Goal: Information Seeking & Learning: Check status

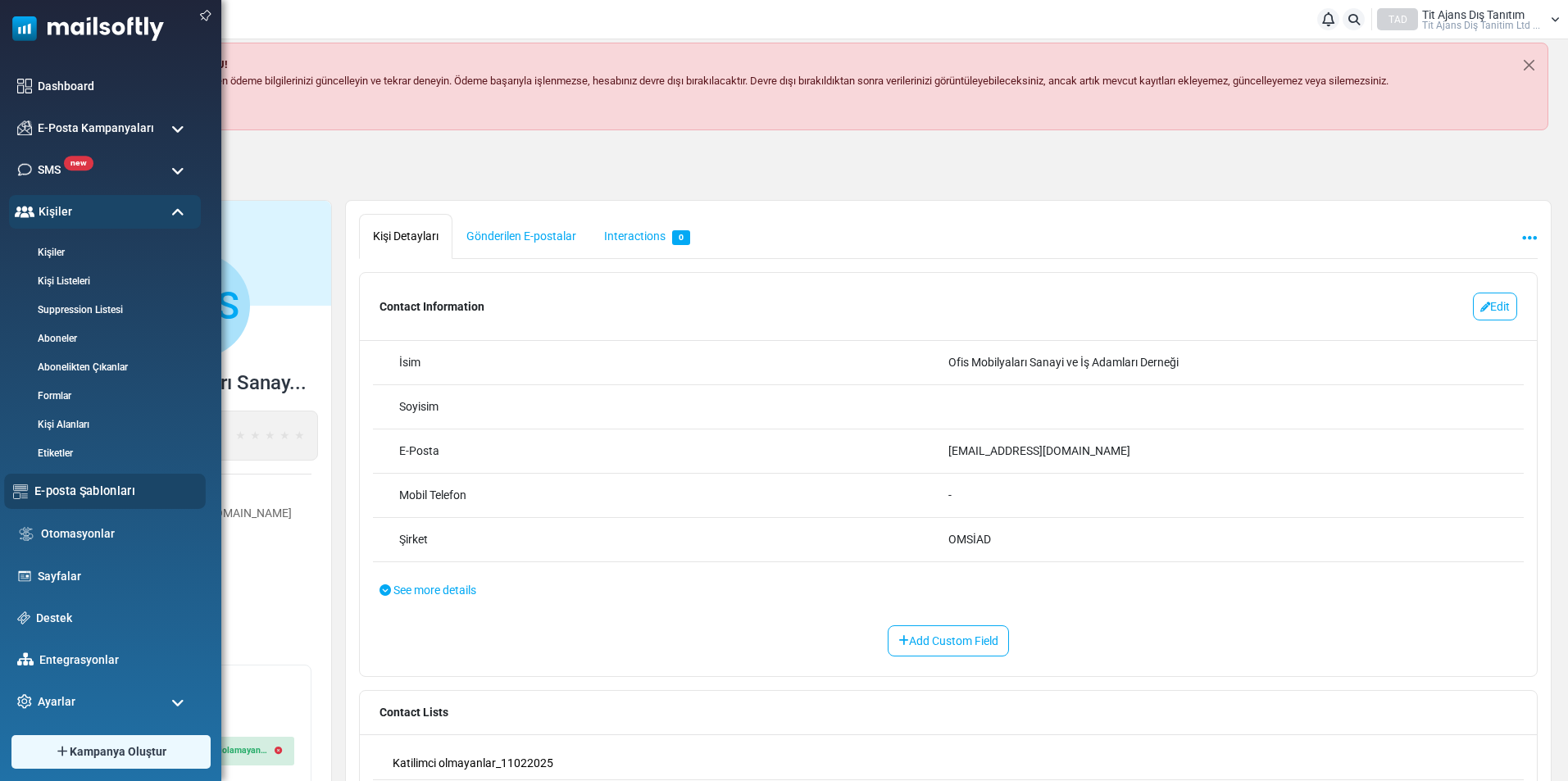
click at [97, 494] on link "E-posta Şablonları" at bounding box center [115, 491] width 162 height 18
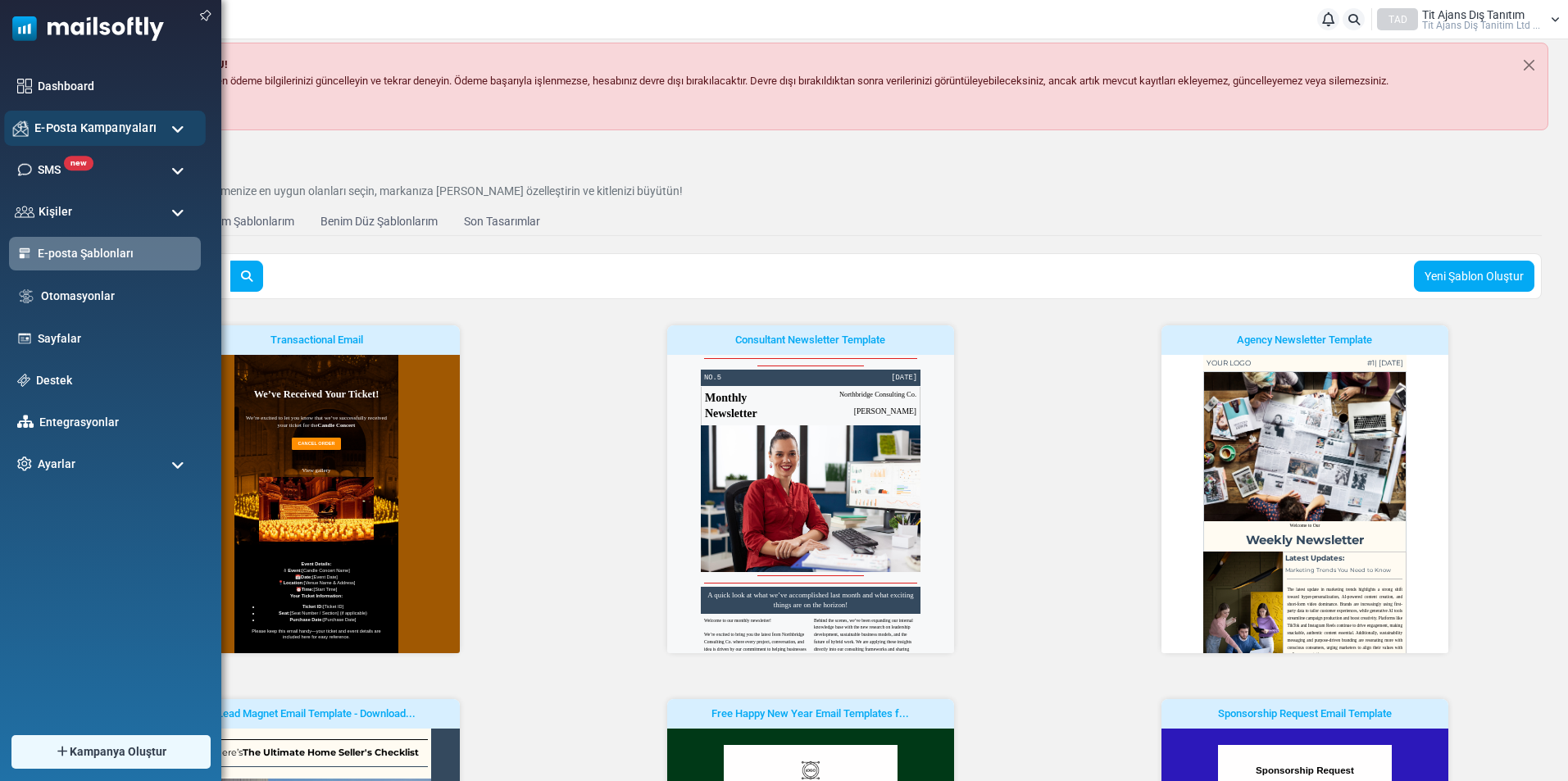
click at [162, 126] on div "E-Posta Kampanyaları" at bounding box center [105, 128] width 202 height 35
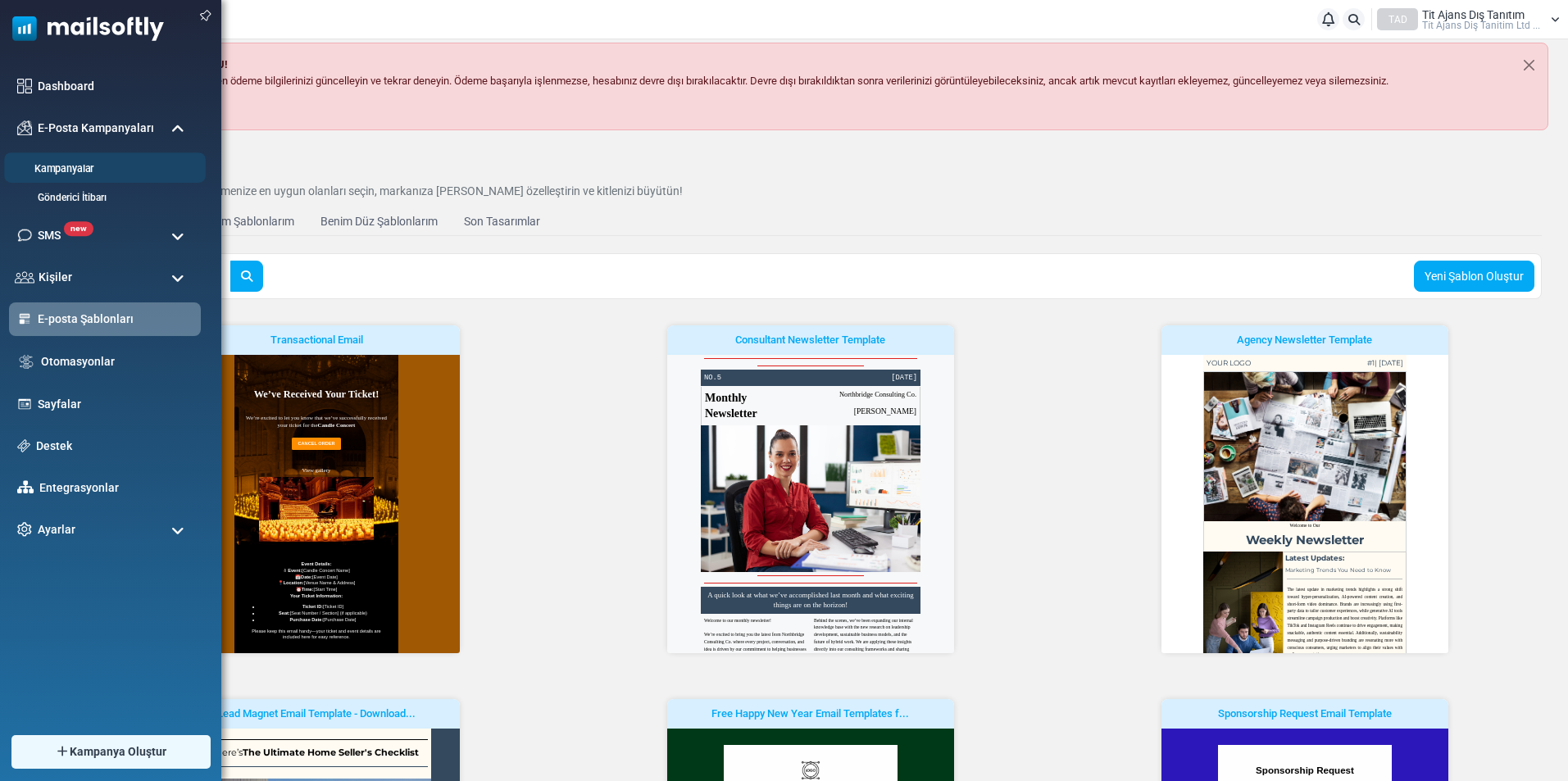
click at [79, 167] on link "Kampanyalar" at bounding box center [102, 169] width 197 height 16
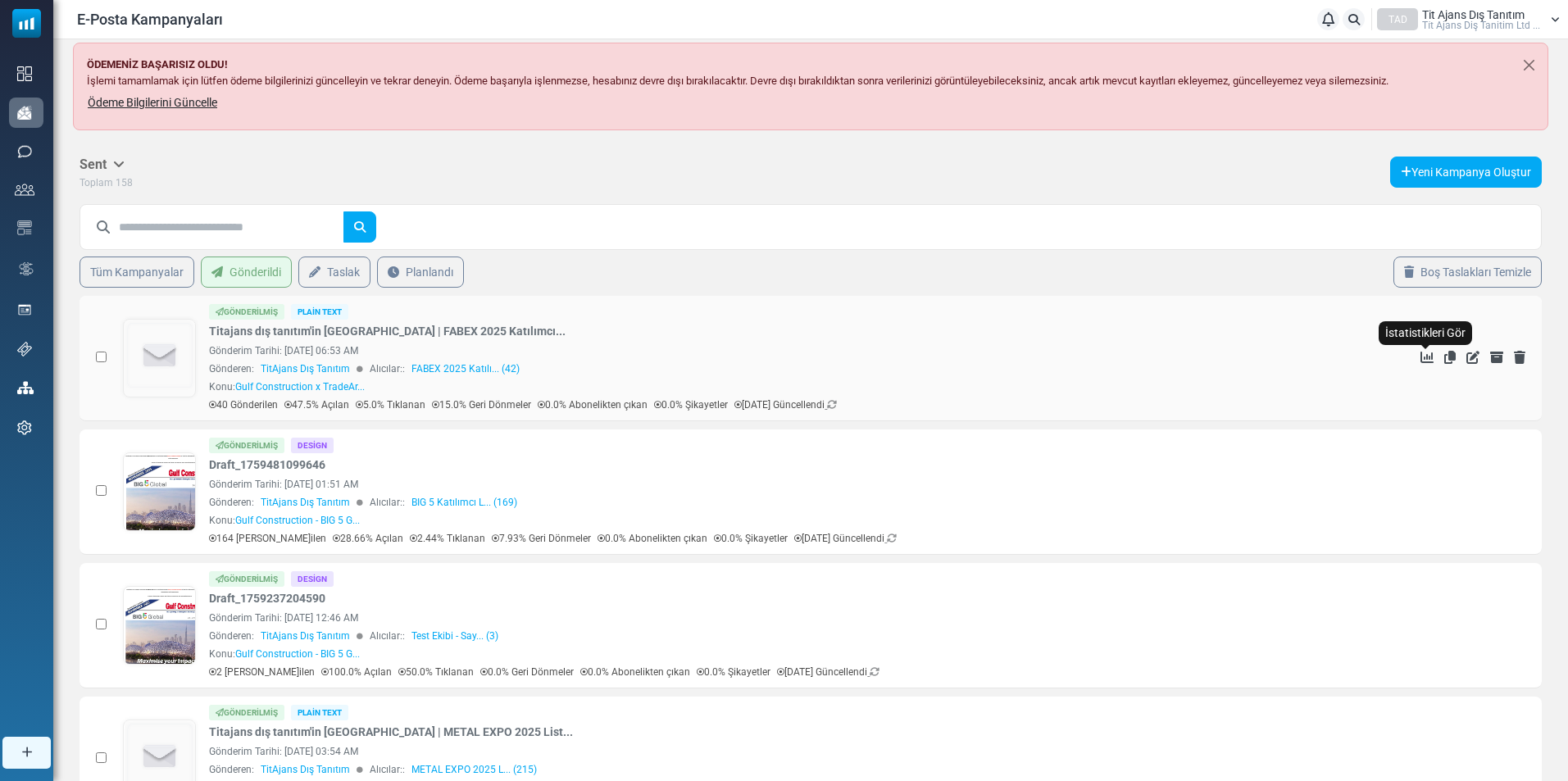
click at [1425, 358] on icon "İstatistikleri Gör" at bounding box center [1427, 358] width 13 height 13
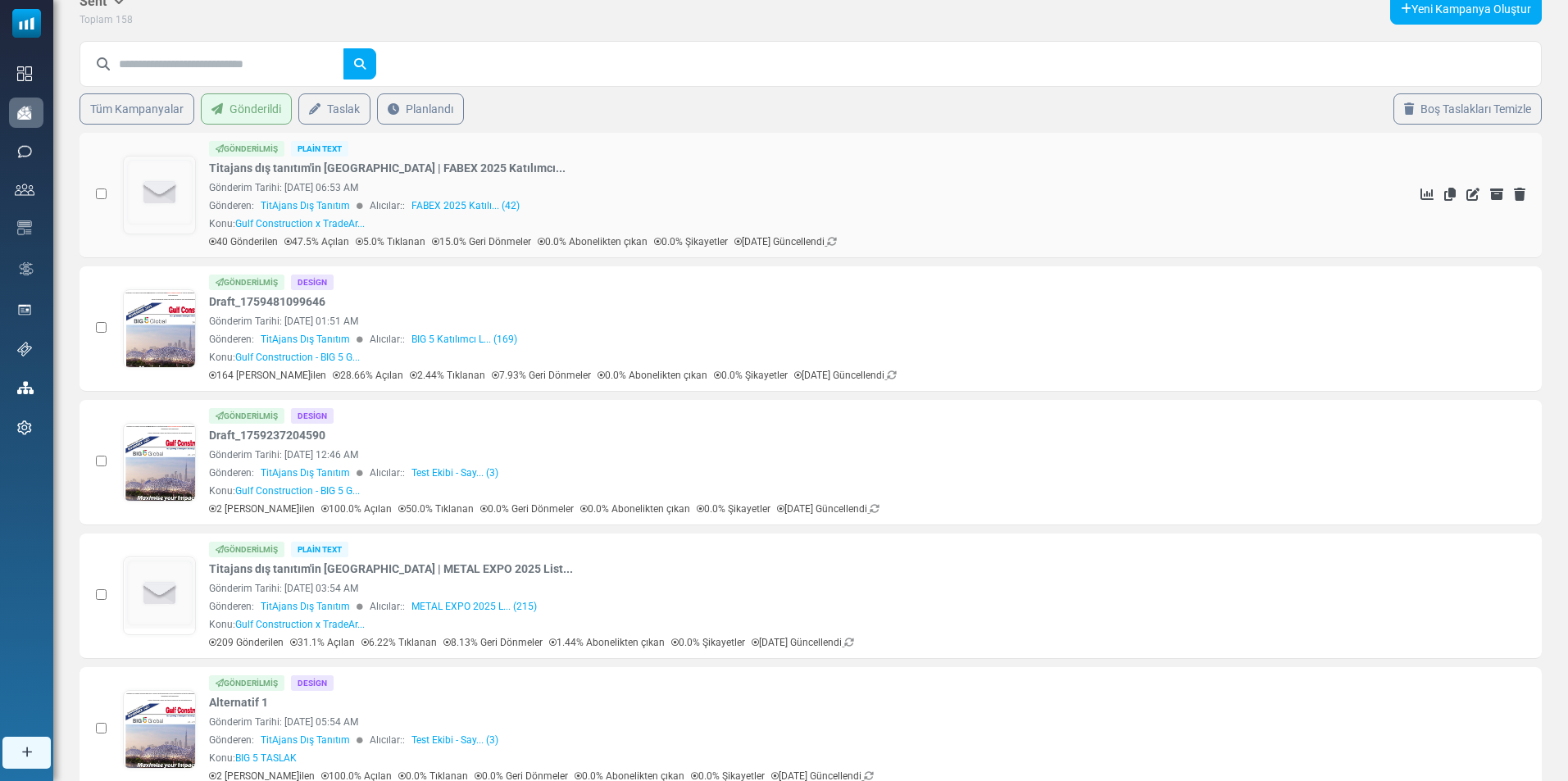
scroll to position [164, 0]
click at [1423, 460] on icon "İstatistikleri Gör" at bounding box center [1427, 461] width 13 height 13
click at [1426, 321] on icon "İstatistikleri Gör" at bounding box center [1427, 327] width 13 height 13
drag, startPoint x: 221, startPoint y: 376, endPoint x: 285, endPoint y: 385, distance: 64.6
click at [285, 385] on td "Gönderilmiş Design Draft_1759481099646 Gönderim Tarihi: October 03, 2025 at 01:…" at bounding box center [729, 328] width 1229 height 125
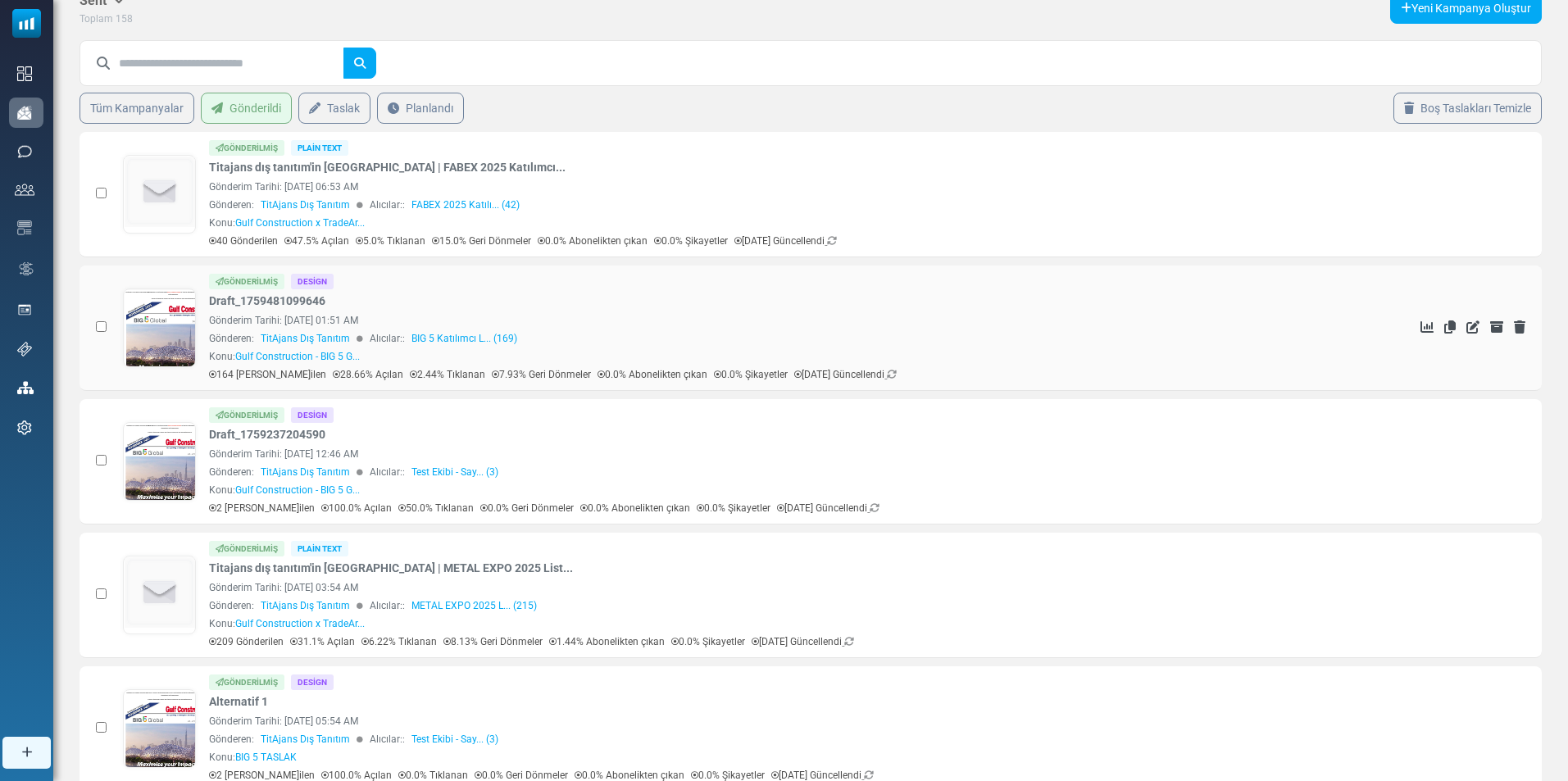
click at [360, 373] on p "28.66% Açılan" at bounding box center [368, 375] width 71 height 15
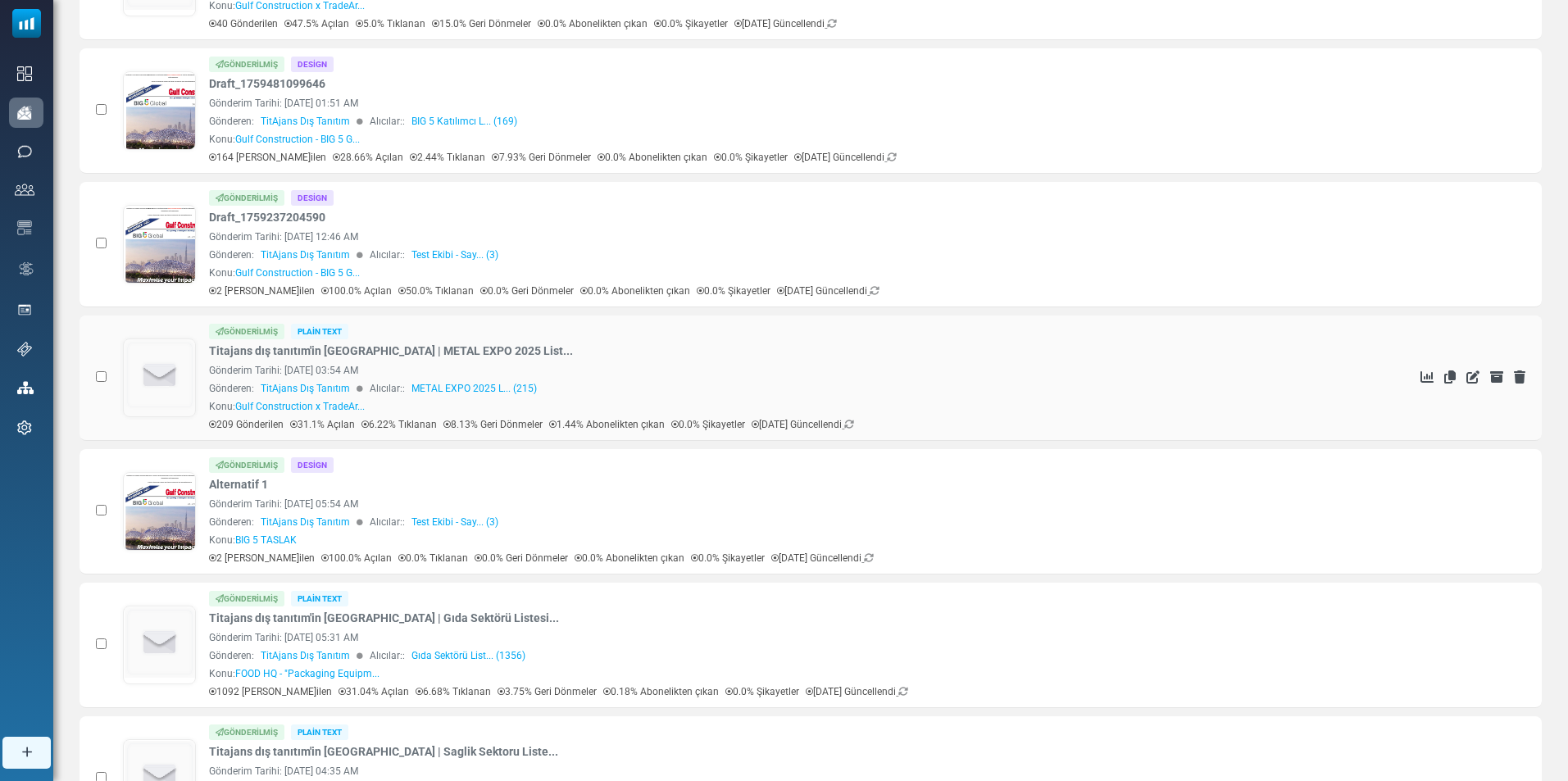
scroll to position [409, 0]
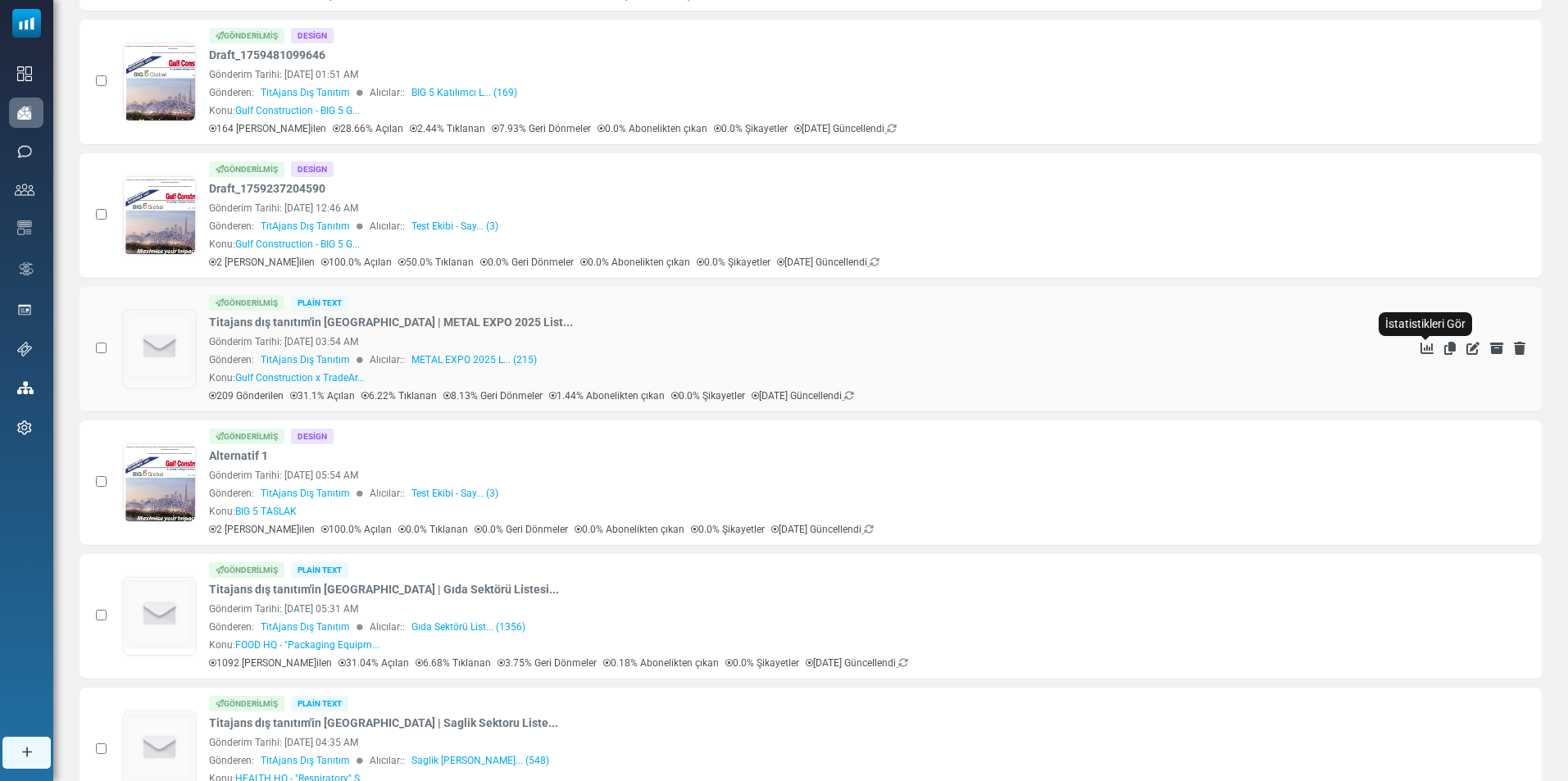
click at [1428, 345] on icon "İstatistikleri Gör" at bounding box center [1427, 348] width 13 height 13
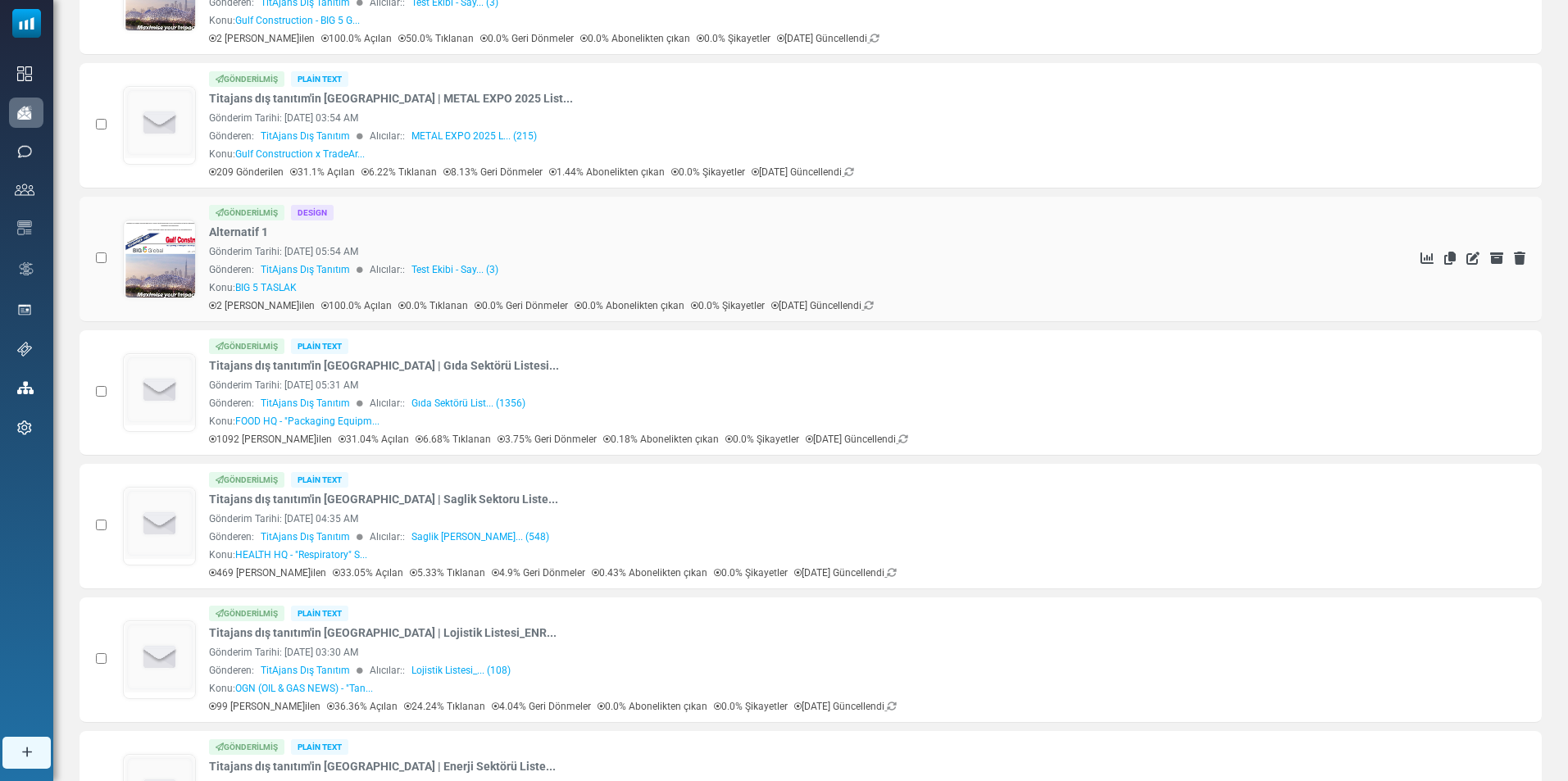
scroll to position [737, 0]
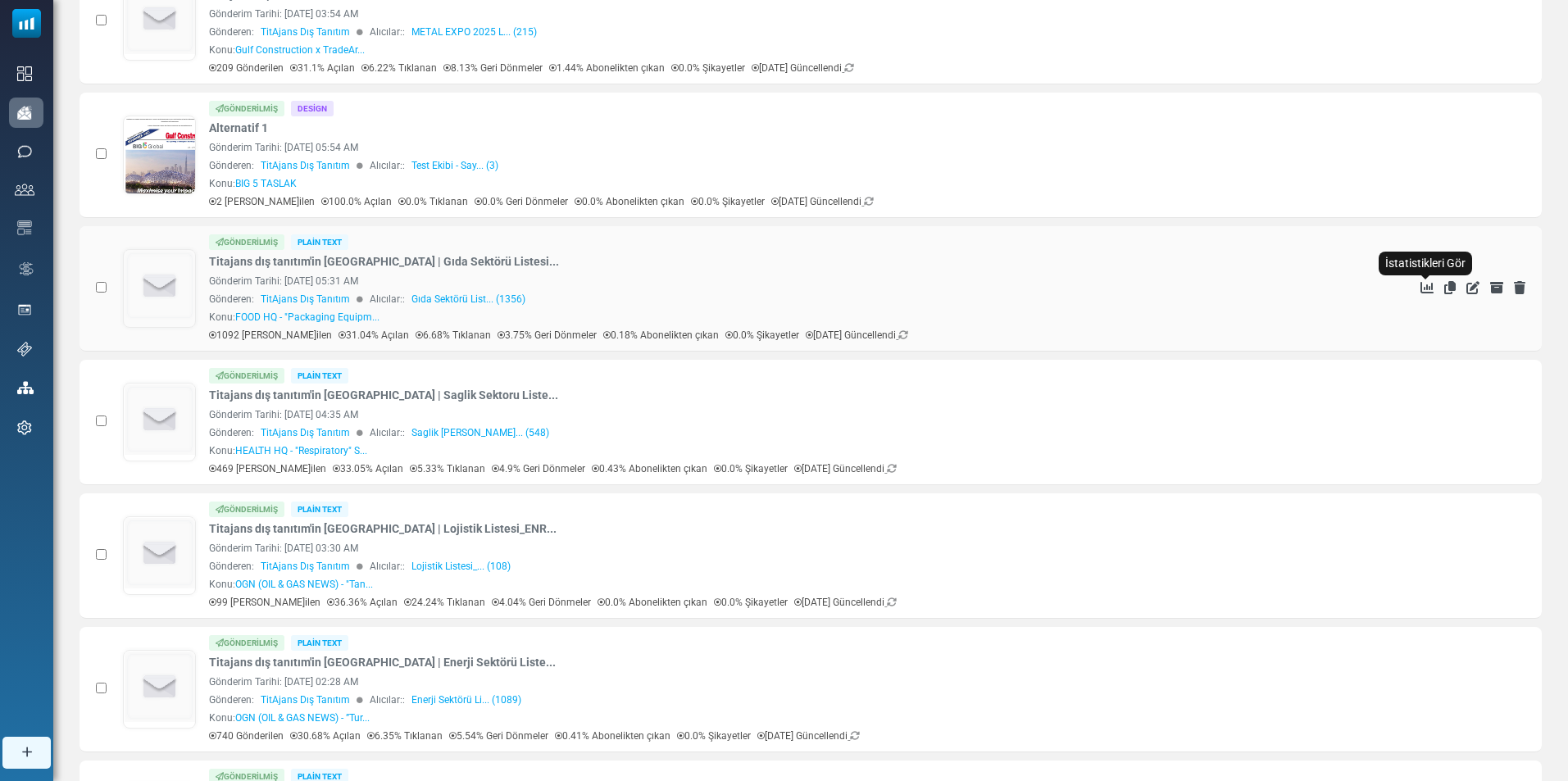
click at [1422, 286] on icon "İstatistikleri Gör" at bounding box center [1427, 288] width 13 height 13
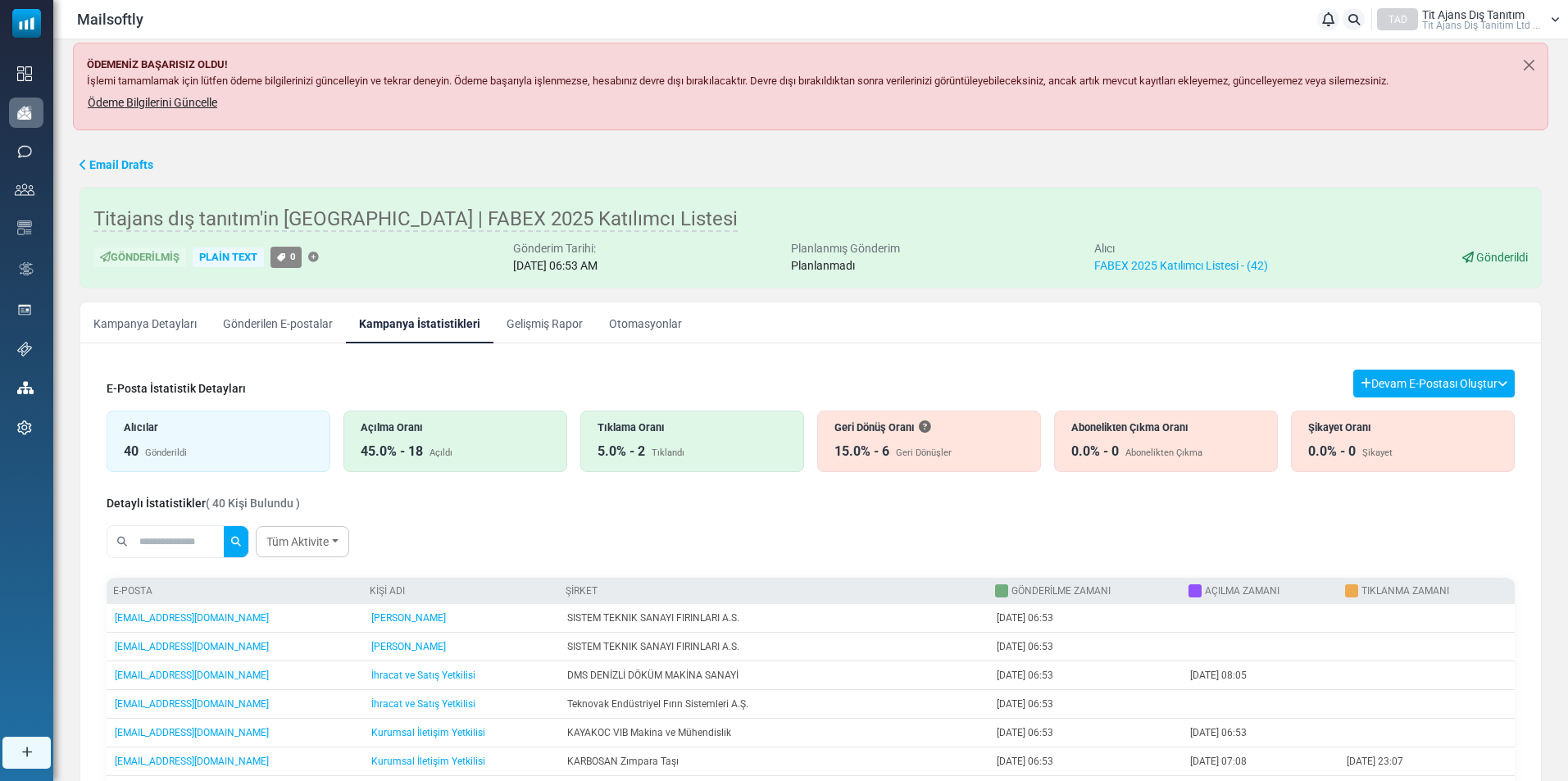
click at [545, 322] on link "Gelişmiş Rapor" at bounding box center [545, 323] width 102 height 41
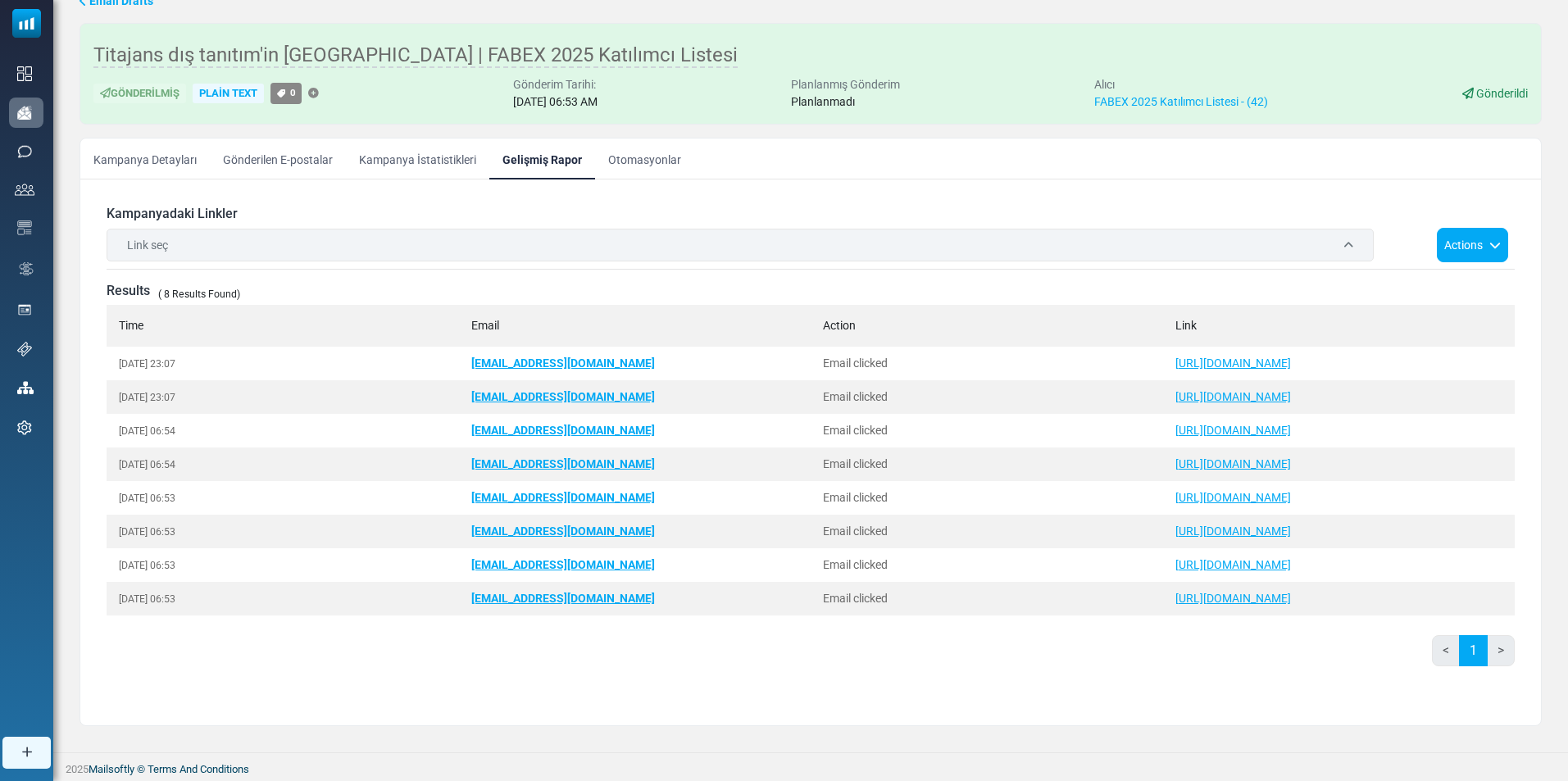
scroll to position [165, 0]
drag, startPoint x: 875, startPoint y: 461, endPoint x: 821, endPoint y: 459, distance: 54.0
click at [821, 459] on td "Email clicked" at bounding box center [987, 463] width 353 height 34
click at [1290, 239] on div "Link seç" at bounding box center [740, 245] width 1267 height 33
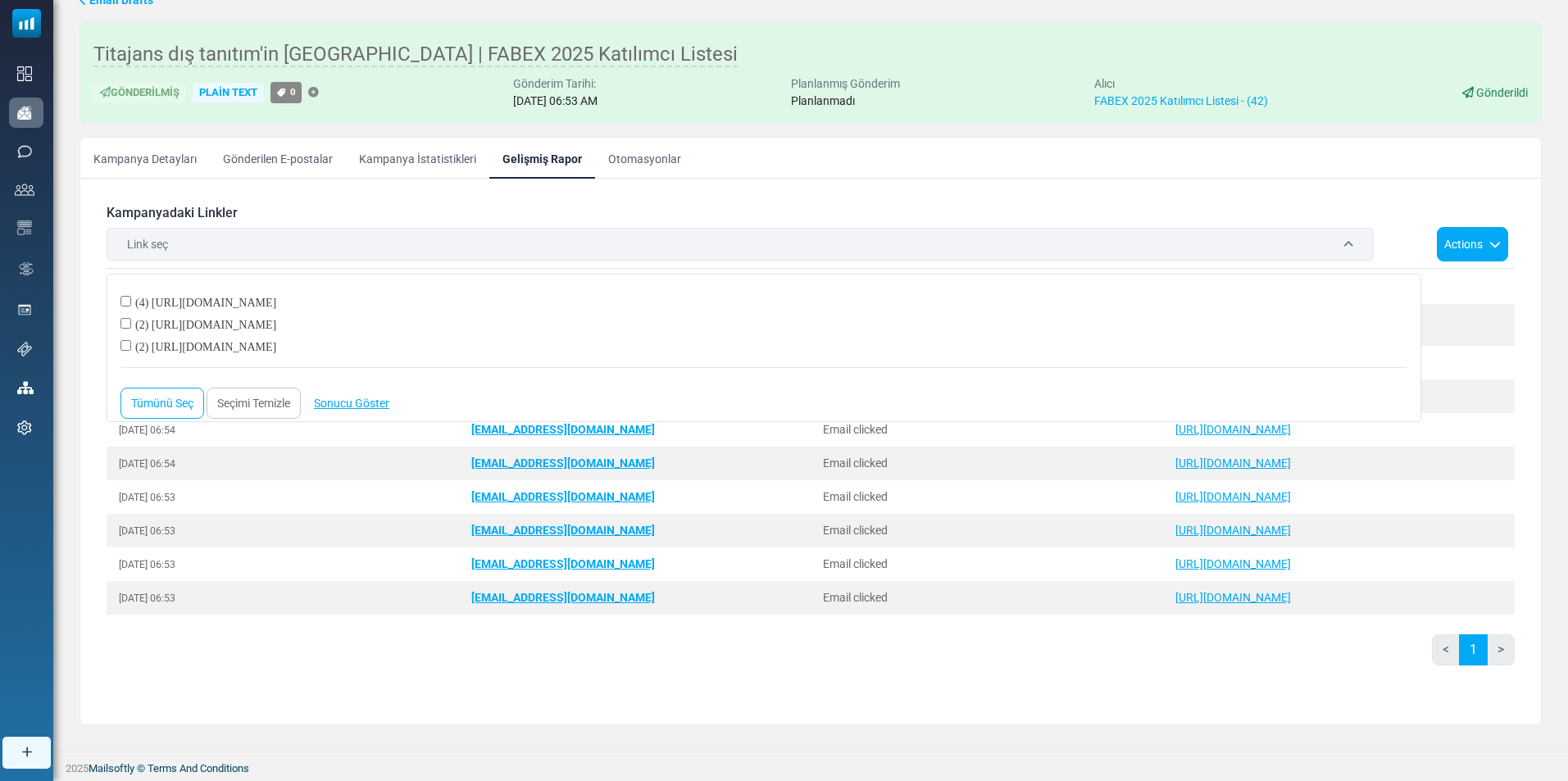
click at [333, 255] on div "Link seç" at bounding box center [740, 245] width 1267 height 33
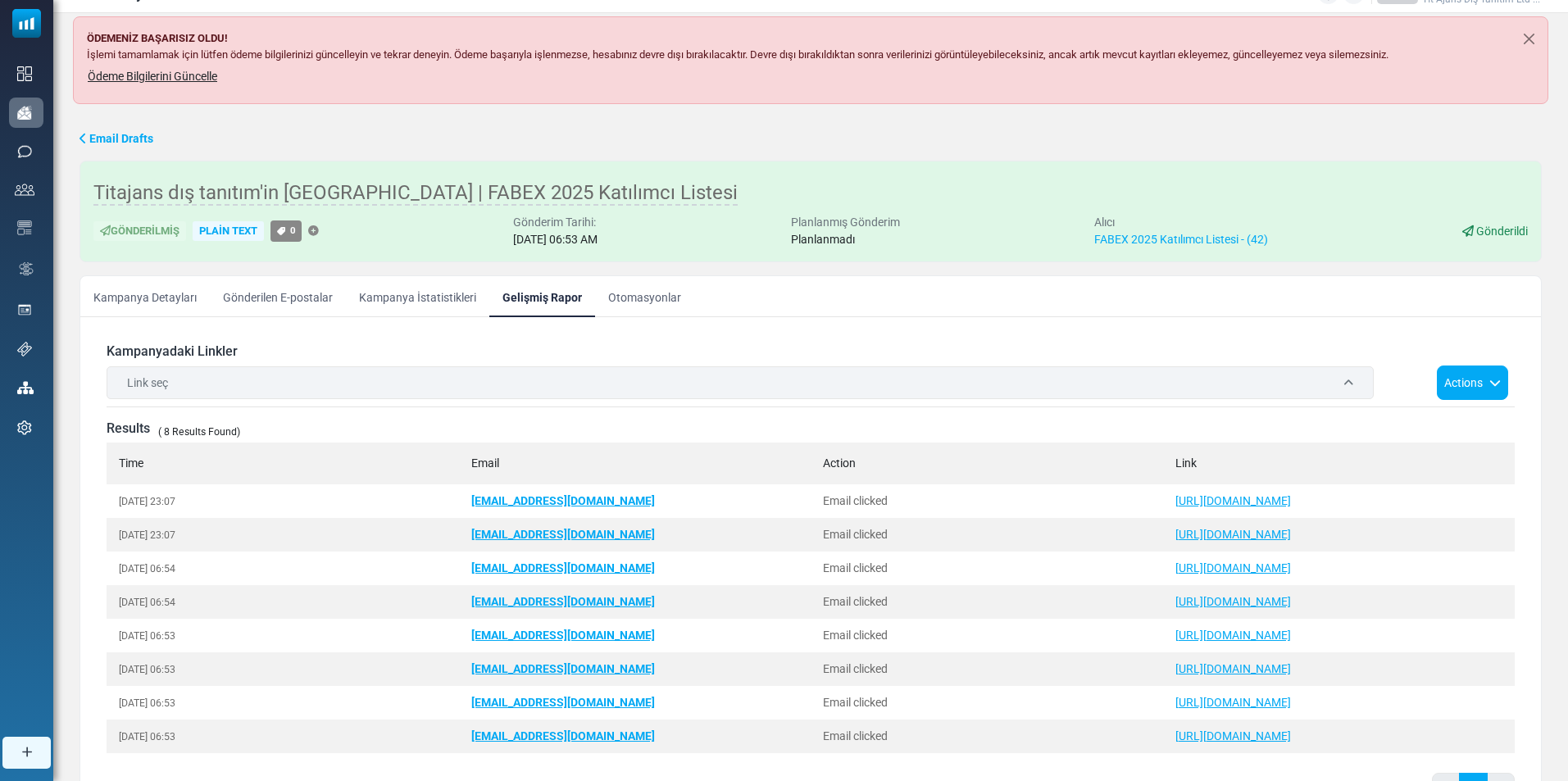
scroll to position [0, 0]
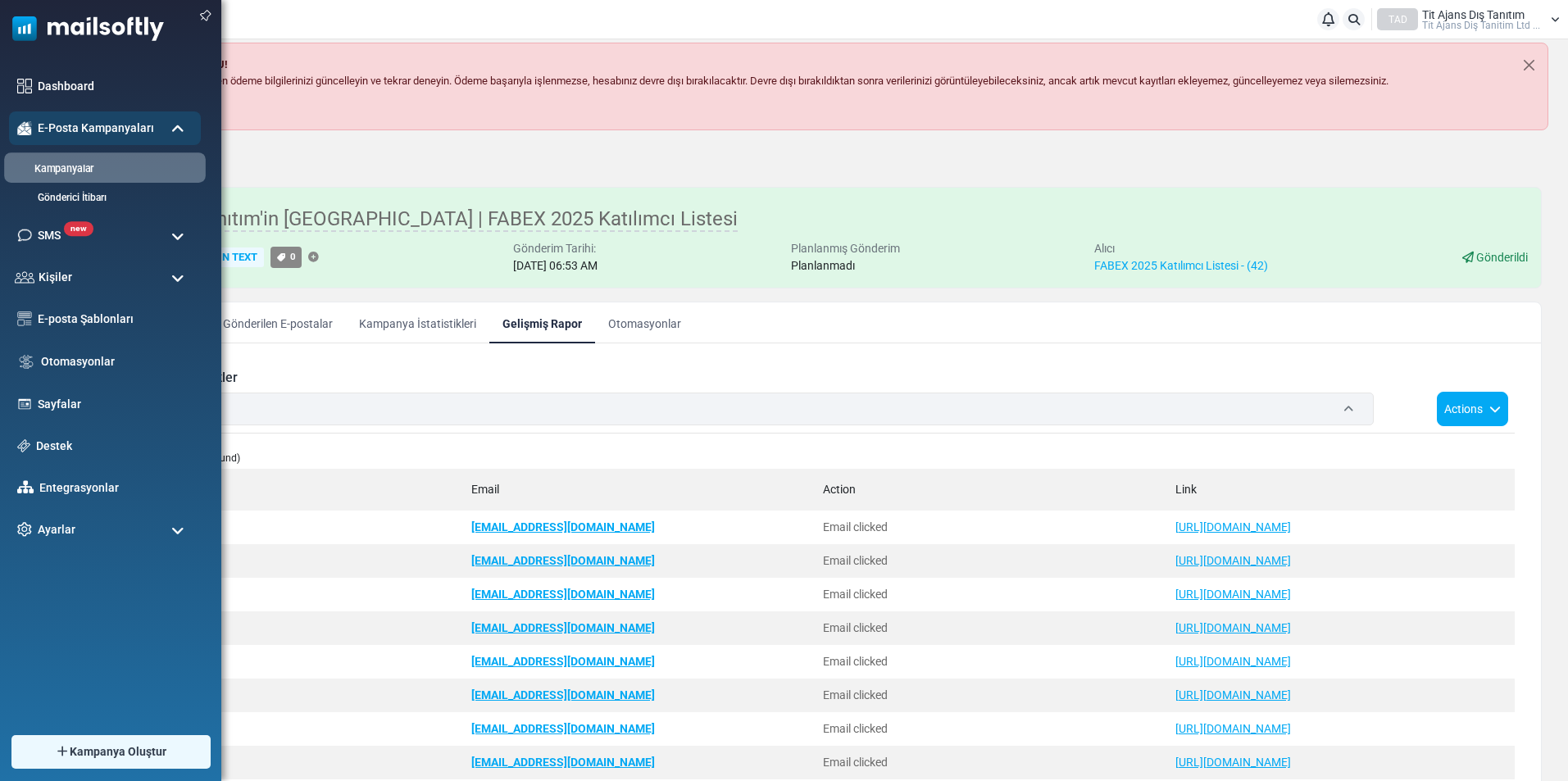
click at [91, 163] on link "Kampanyalar" at bounding box center [102, 169] width 197 height 16
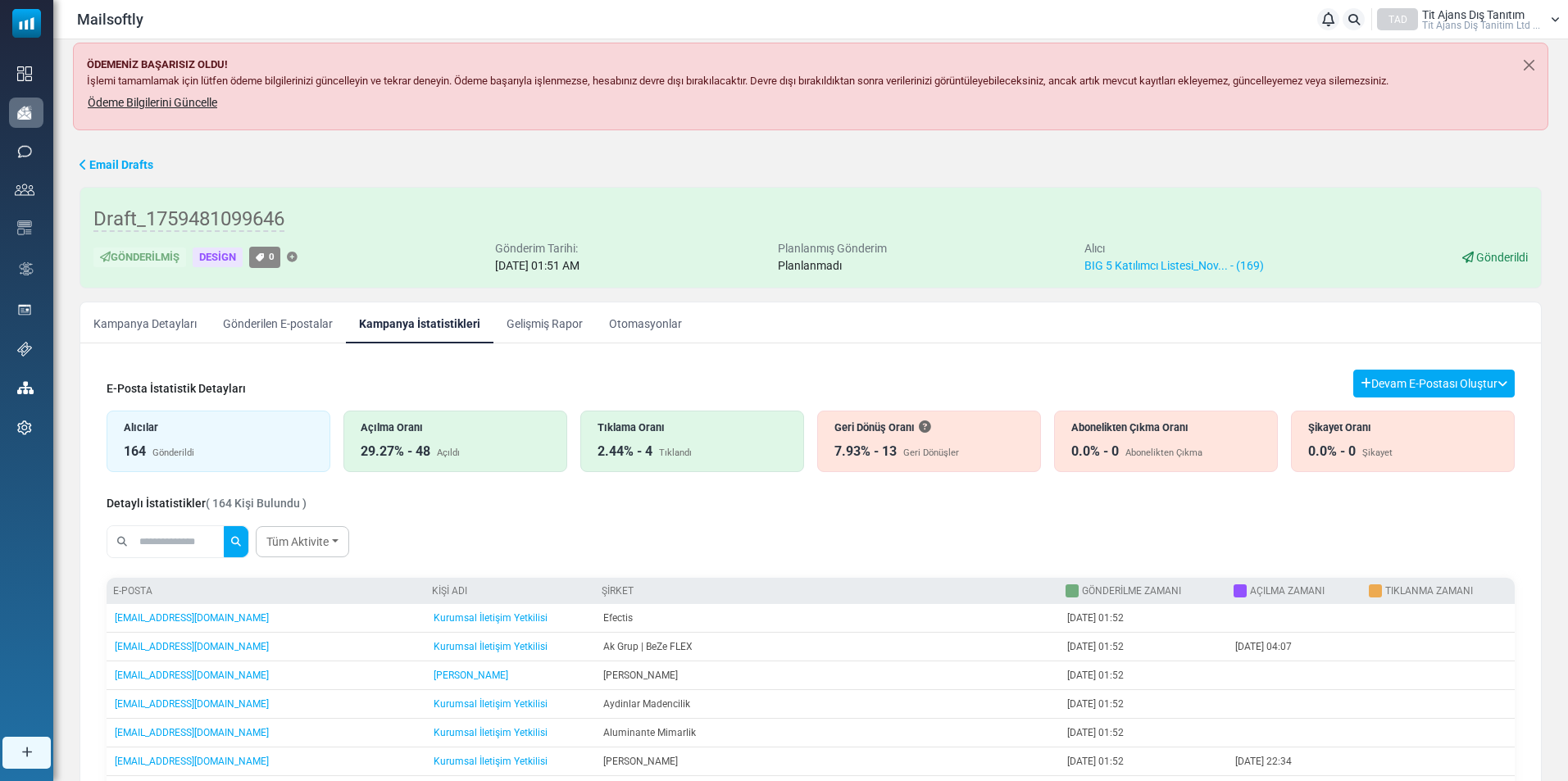
click at [524, 321] on link "Gelişmiş Rapor" at bounding box center [545, 323] width 102 height 41
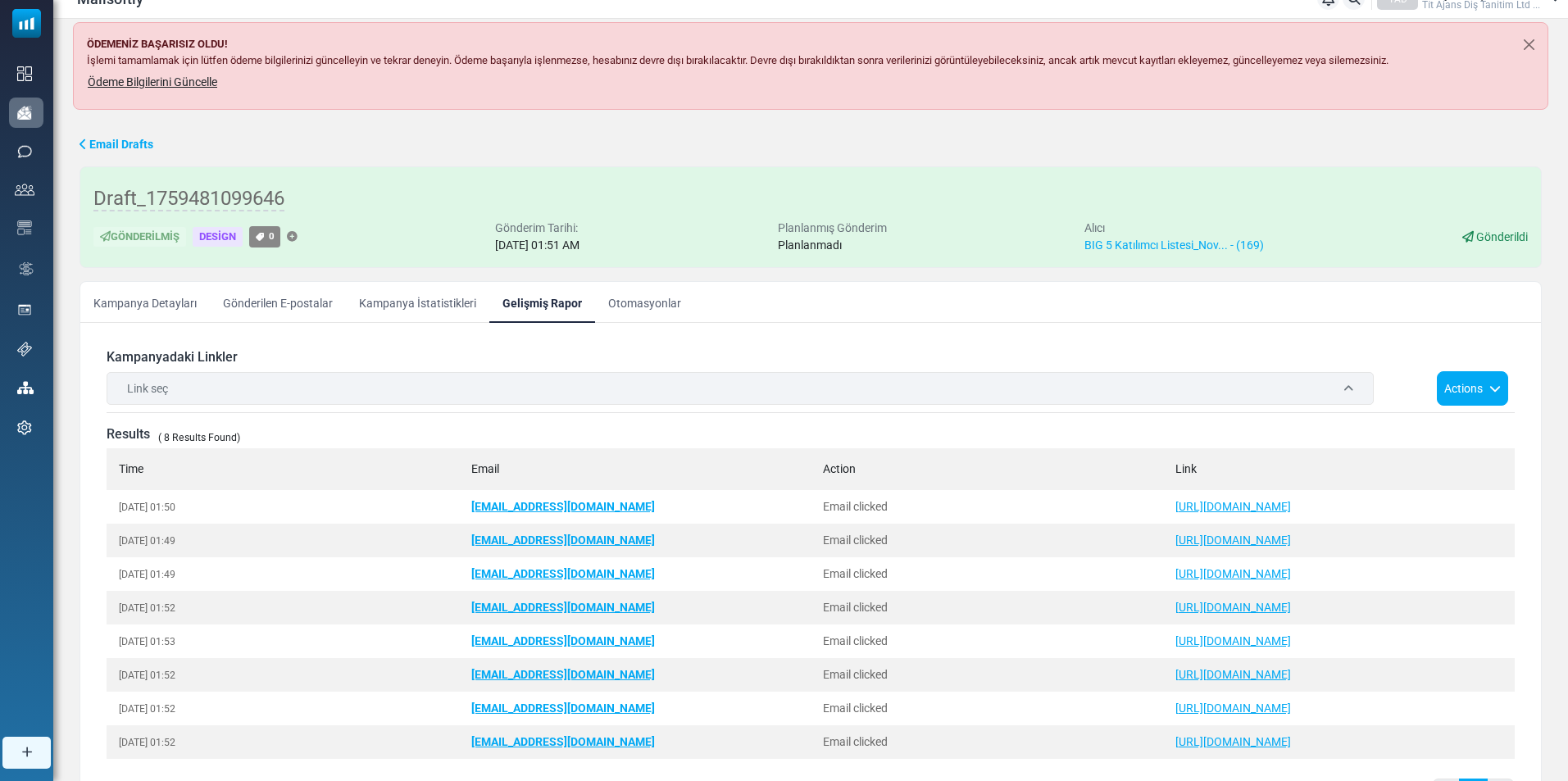
scroll to position [165, 0]
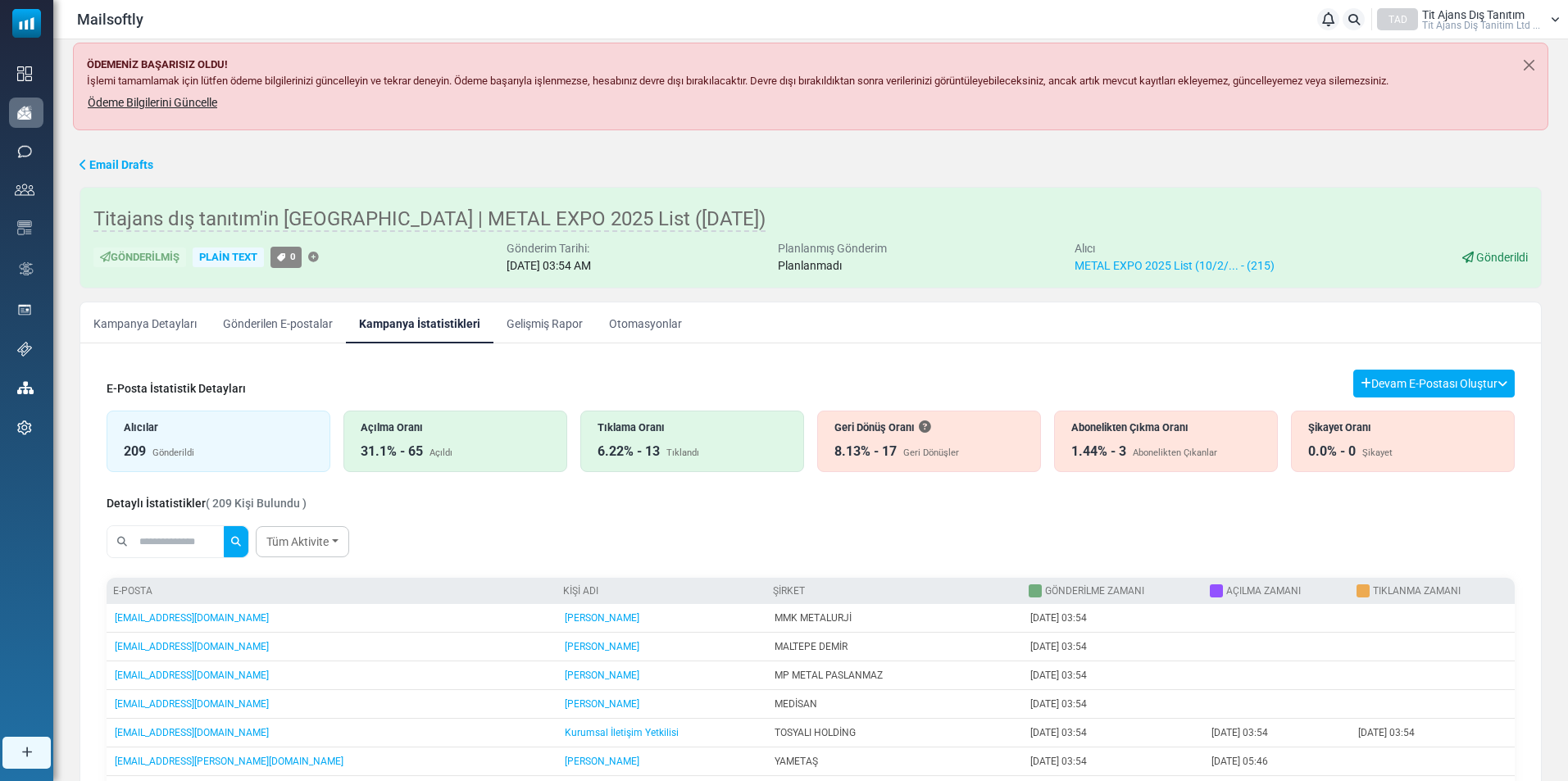
click at [524, 323] on link "Gelişmiş Rapor" at bounding box center [545, 323] width 102 height 41
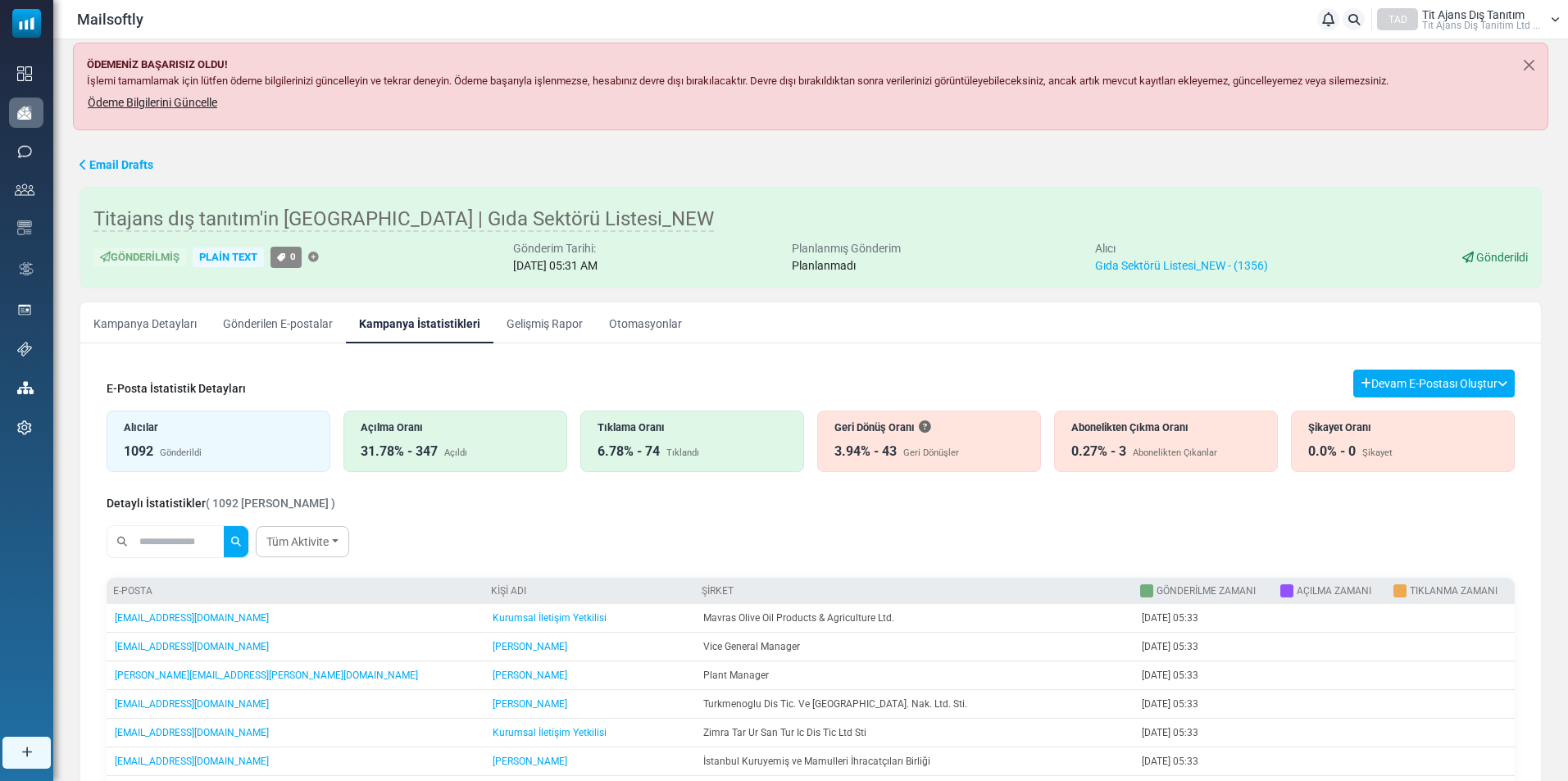
click at [553, 334] on link "Gelişmiş Rapor" at bounding box center [545, 323] width 102 height 41
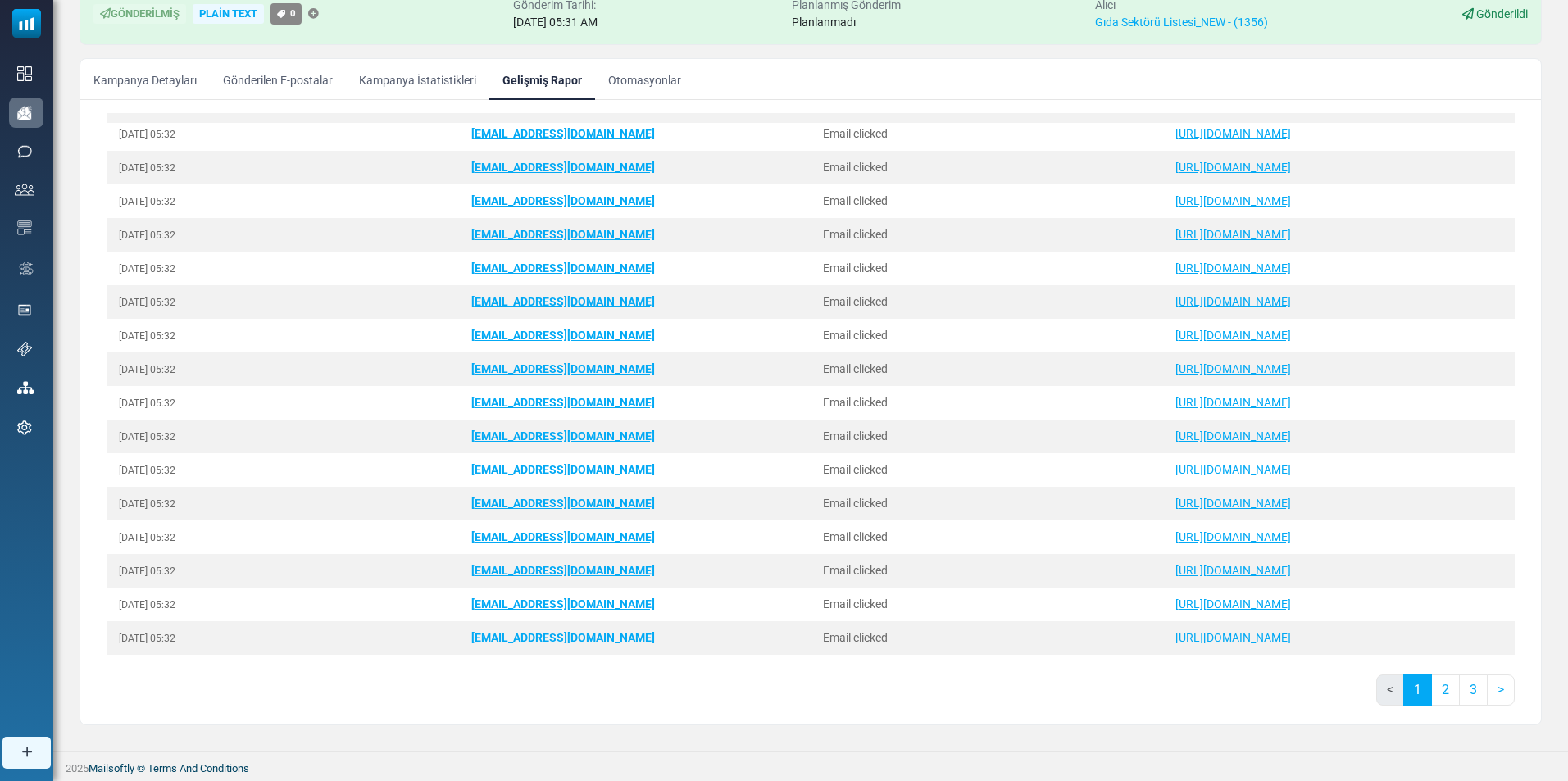
scroll to position [158, 0]
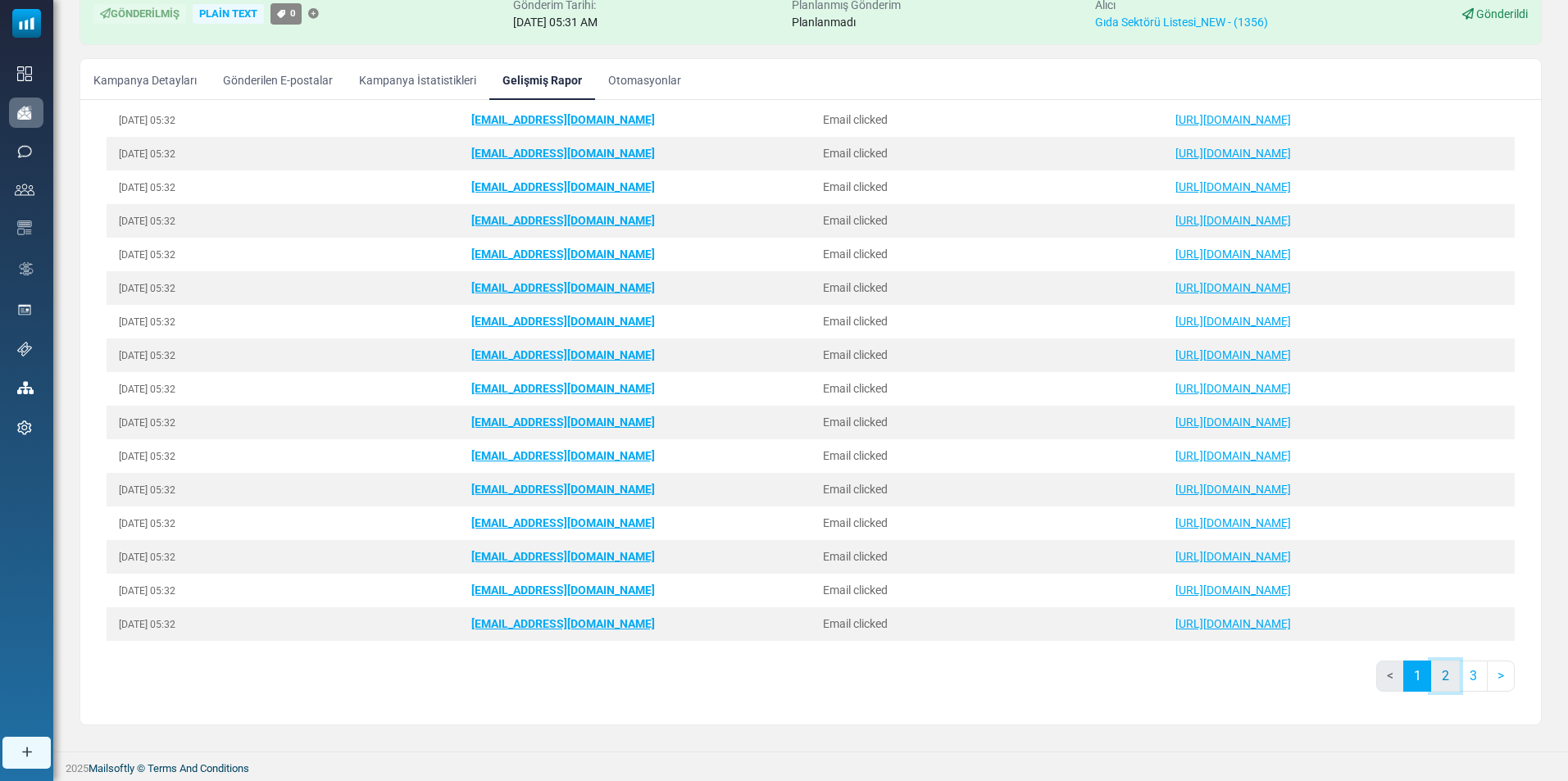
click at [1436, 675] on link "2" at bounding box center [1445, 676] width 29 height 31
click at [1461, 679] on link "3" at bounding box center [1473, 676] width 29 height 31
